Goal: Navigation & Orientation: Find specific page/section

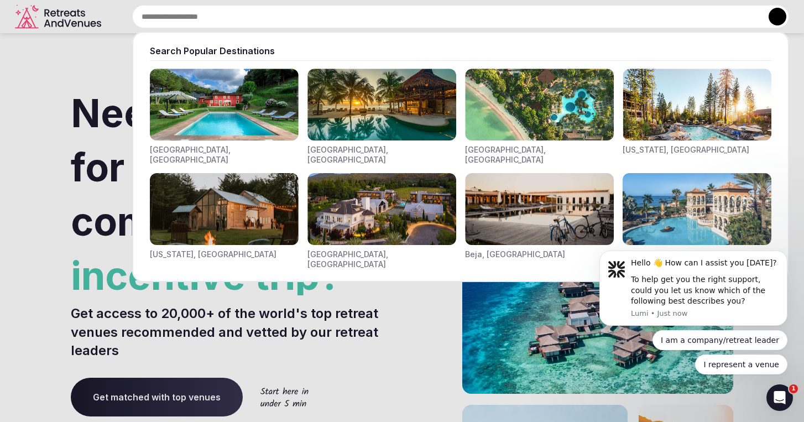
click at [232, 14] on div "Search Popular Destinations [GEOGRAPHIC_DATA], [GEOGRAPHIC_DATA] [GEOGRAPHIC_DA…" at bounding box center [448, 16] width 684 height 23
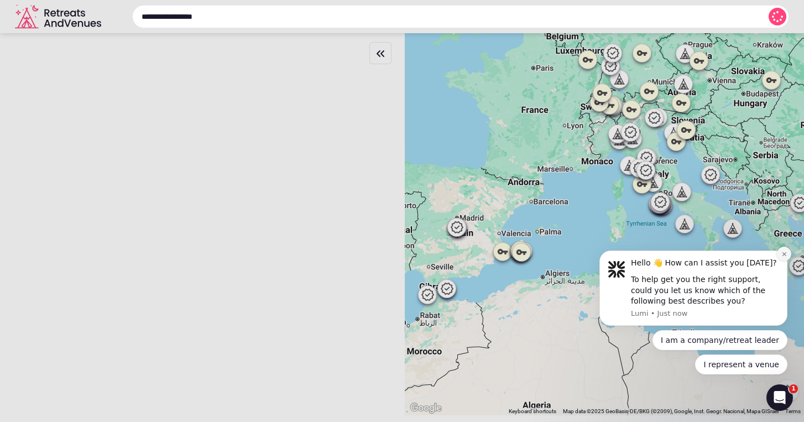
type input "**********"
click at [780, 255] on button "Dismiss notification" at bounding box center [784, 254] width 14 height 14
